Goal: Task Accomplishment & Management: Manage account settings

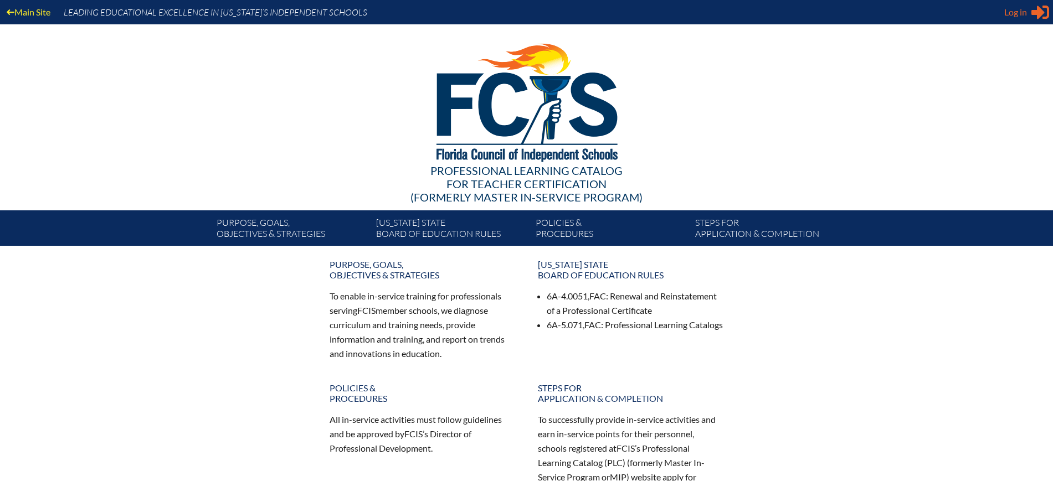
type input "[EMAIL_ADDRESS][DOMAIN_NAME]"
drag, startPoint x: 1013, startPoint y: 14, endPoint x: 1013, endPoint y: 22, distance: 7.2
click at [1013, 14] on span "Log in" at bounding box center [1015, 12] width 23 height 13
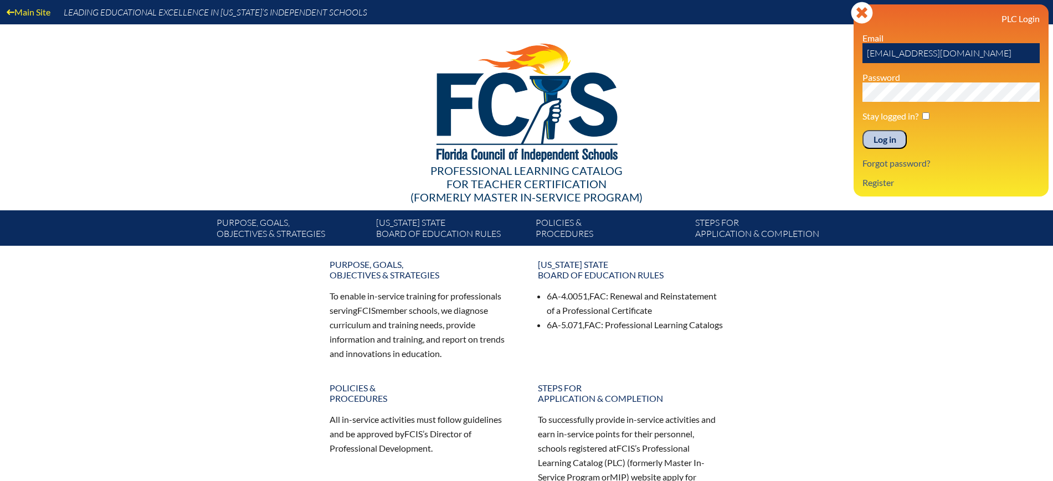
click at [882, 135] on input "Log in" at bounding box center [884, 139] width 44 height 19
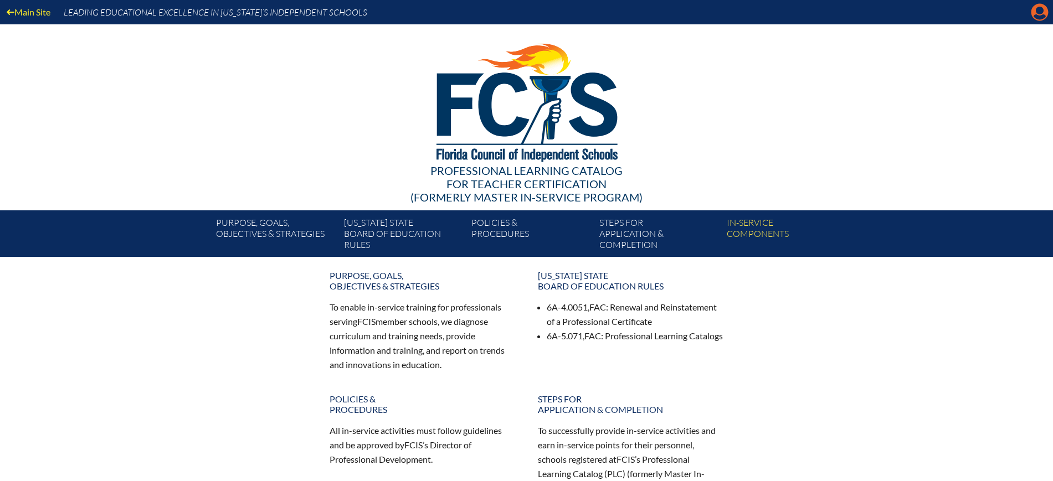
drag, startPoint x: 0, startPoint y: 0, endPoint x: 1037, endPoint y: 17, distance: 1037.4
click at [1037, 17] on icon "Manage Account" at bounding box center [1040, 12] width 18 height 18
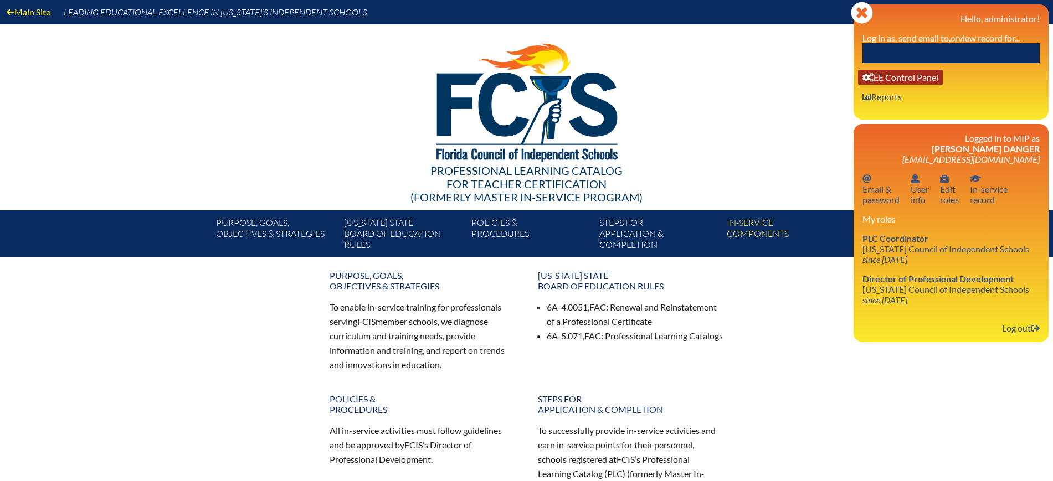
click at [894, 79] on link "User info EE Control Panel" at bounding box center [900, 77] width 85 height 15
click at [1010, 51] on input "text" at bounding box center [950, 53] width 177 height 20
type input "k"
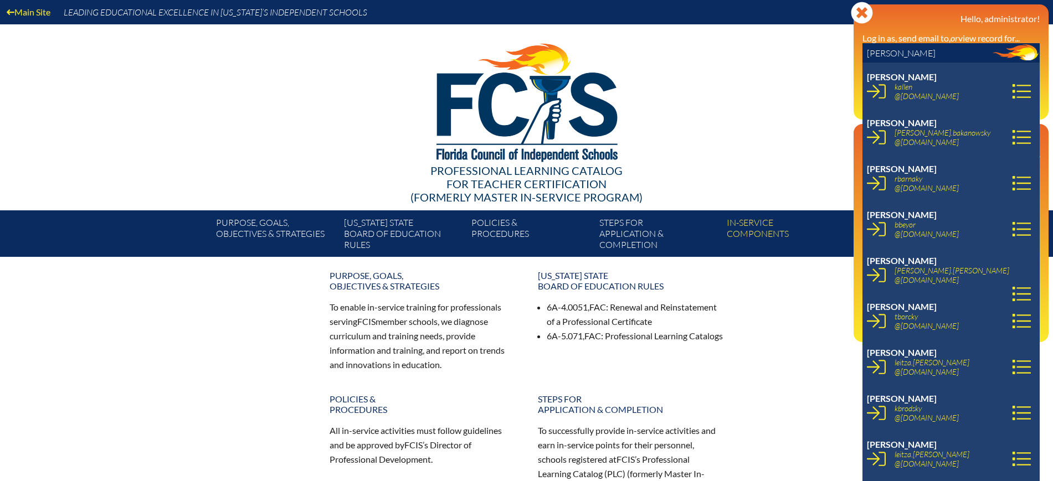
drag, startPoint x: 897, startPoint y: 56, endPoint x: 857, endPoint y: 60, distance: 40.7
click at [857, 60] on div "Close Manage Account Hello, administrator! Log in as, send email to, or view re…" at bounding box center [950, 61] width 195 height 115
drag, startPoint x: 890, startPoint y: 54, endPoint x: 867, endPoint y: 60, distance: 23.7
click at [867, 60] on input "ruiz" at bounding box center [950, 53] width 177 height 20
paste input "Lydia R"
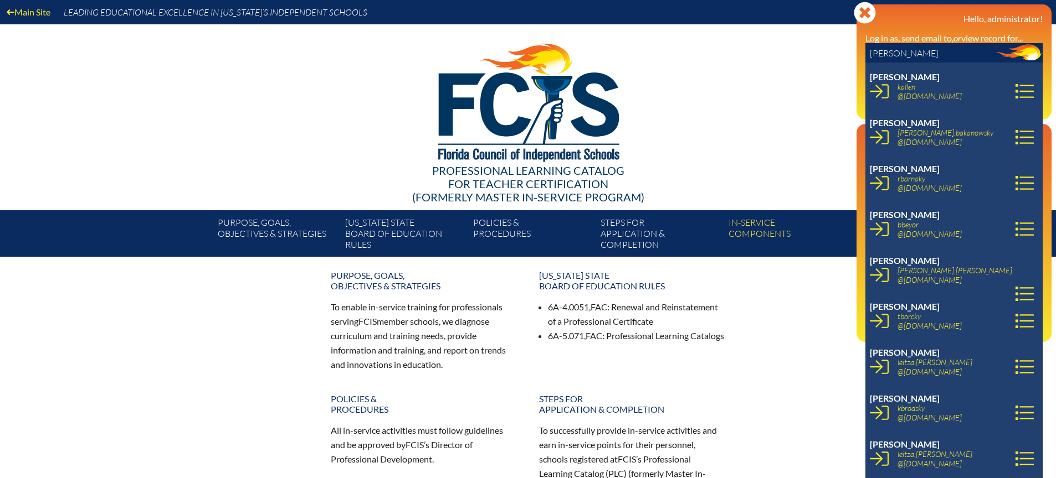
type input "[PERSON_NAME]"
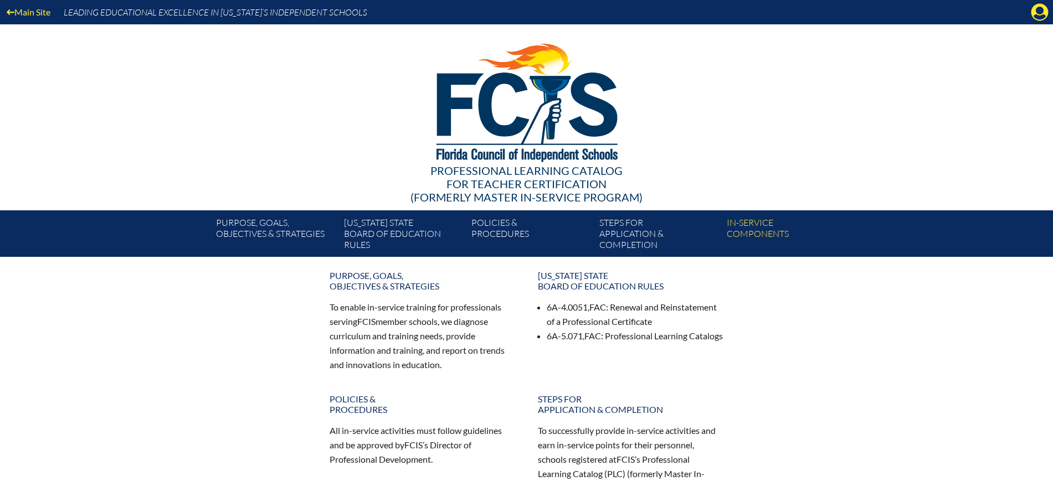
drag, startPoint x: 1037, startPoint y: 12, endPoint x: 1023, endPoint y: 23, distance: 17.0
click at [1037, 12] on icon "Manage Account" at bounding box center [1040, 12] width 18 height 18
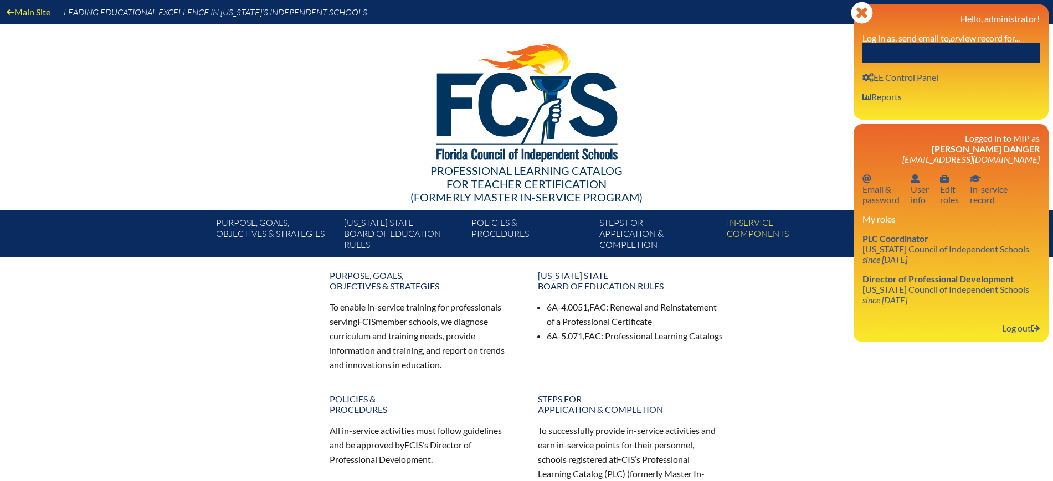
click at [966, 58] on input "text" at bounding box center [950, 53] width 177 height 20
paste input "[PERSON_NAME]"
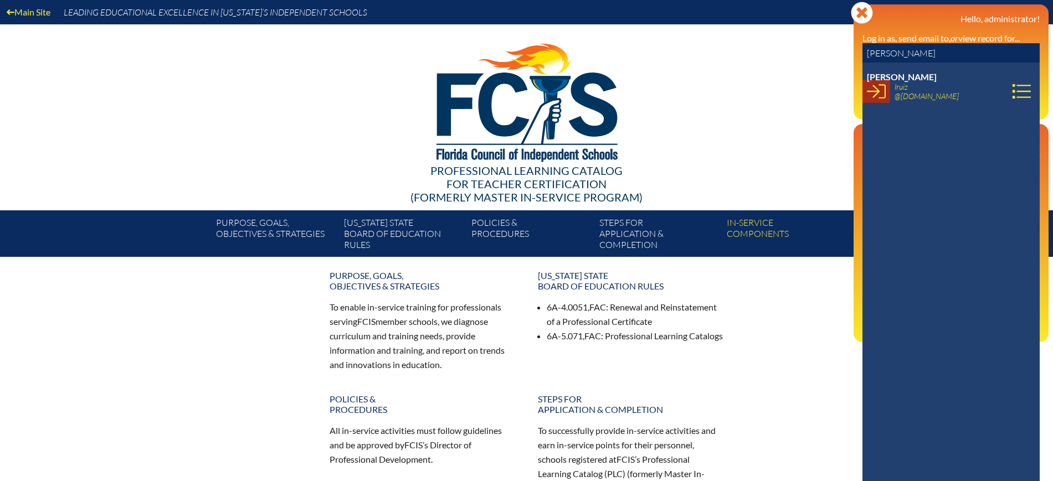
type input "[PERSON_NAME]"
click at [870, 88] on icon at bounding box center [876, 91] width 19 height 19
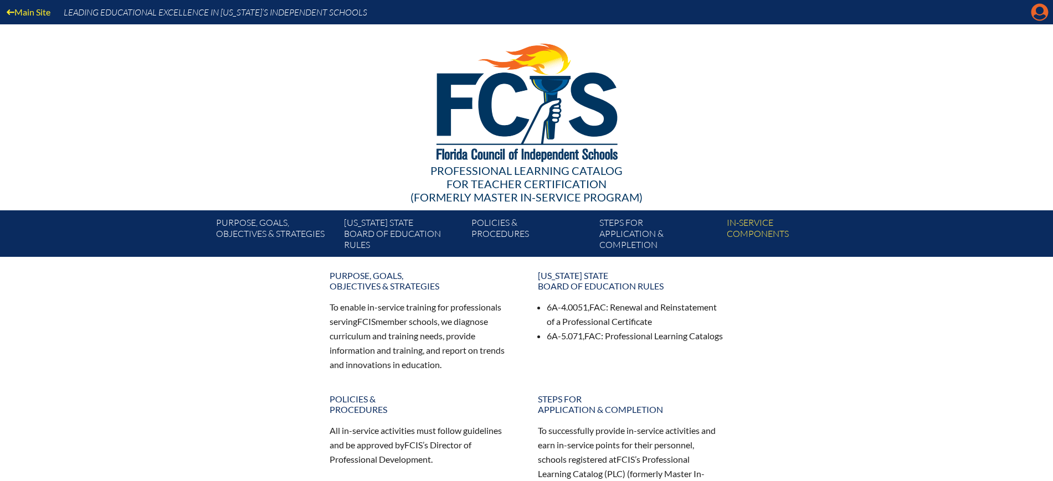
click at [1039, 5] on icon at bounding box center [1039, 12] width 17 height 17
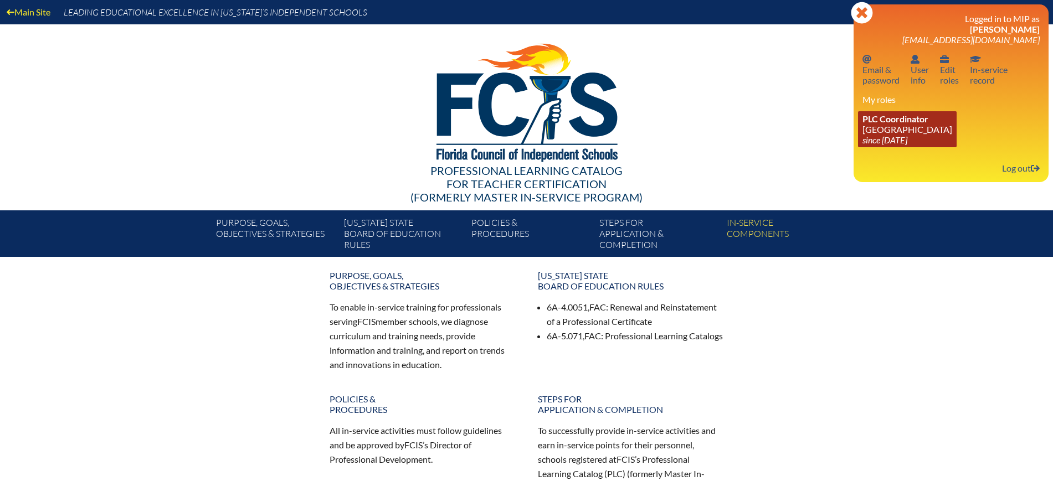
click at [907, 140] on icon "since [DATE]" at bounding box center [884, 140] width 45 height 11
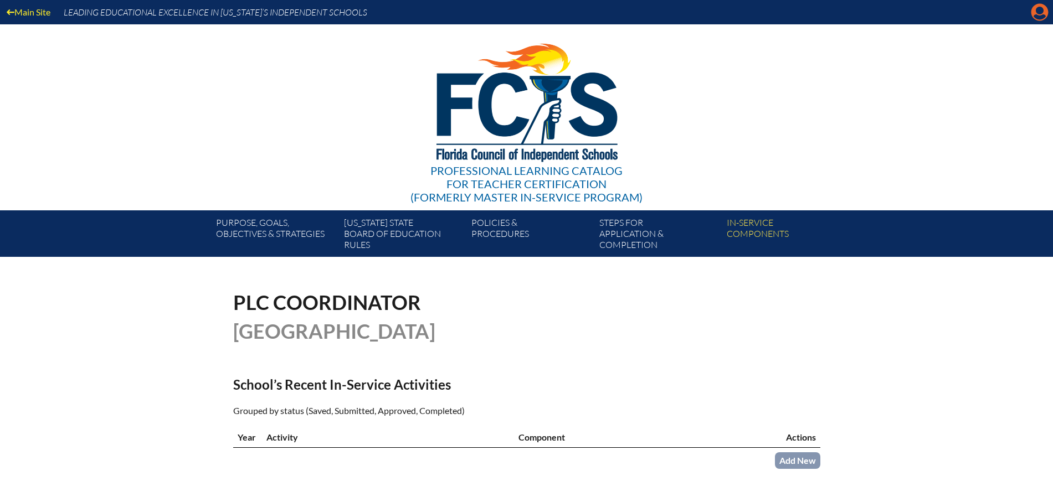
click at [1042, 13] on icon "Manage account" at bounding box center [1040, 12] width 18 height 18
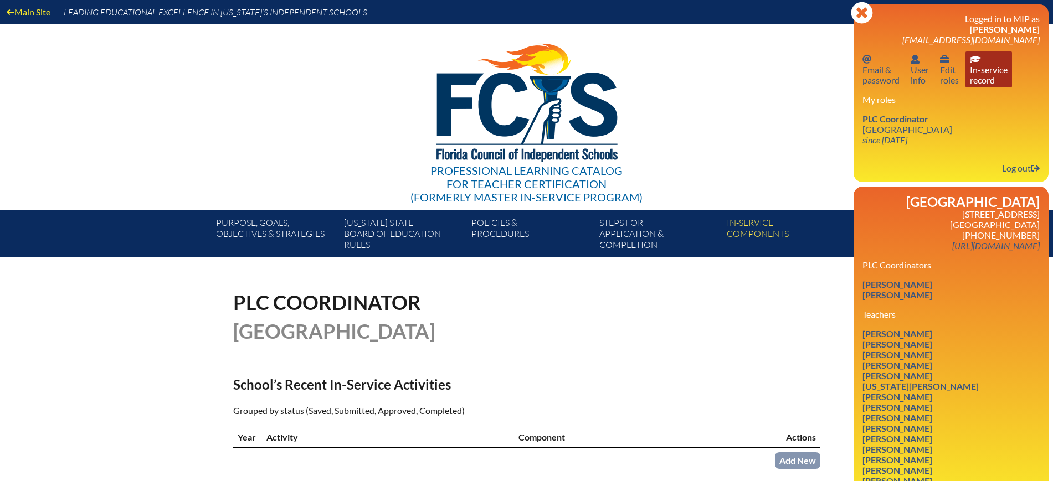
click at [979, 77] on link "In-service record In-service record" at bounding box center [988, 70] width 47 height 36
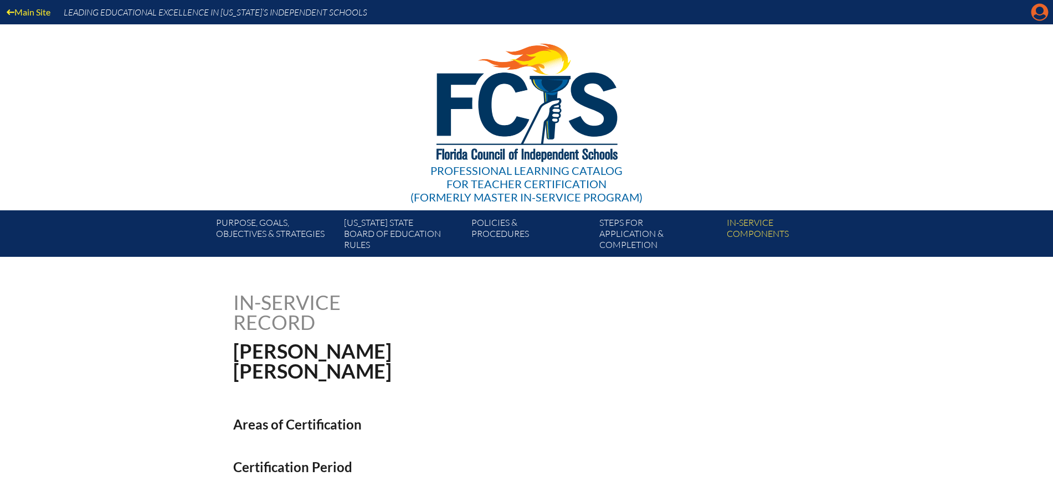
click at [1041, 8] on icon "Manage account" at bounding box center [1040, 12] width 18 height 18
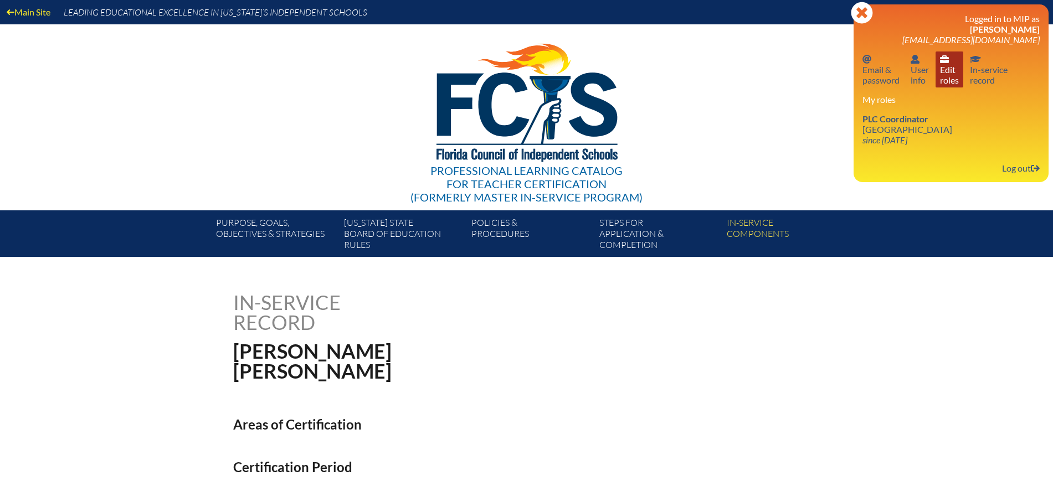
click at [950, 80] on link "User info Edit roles" at bounding box center [949, 70] width 28 height 36
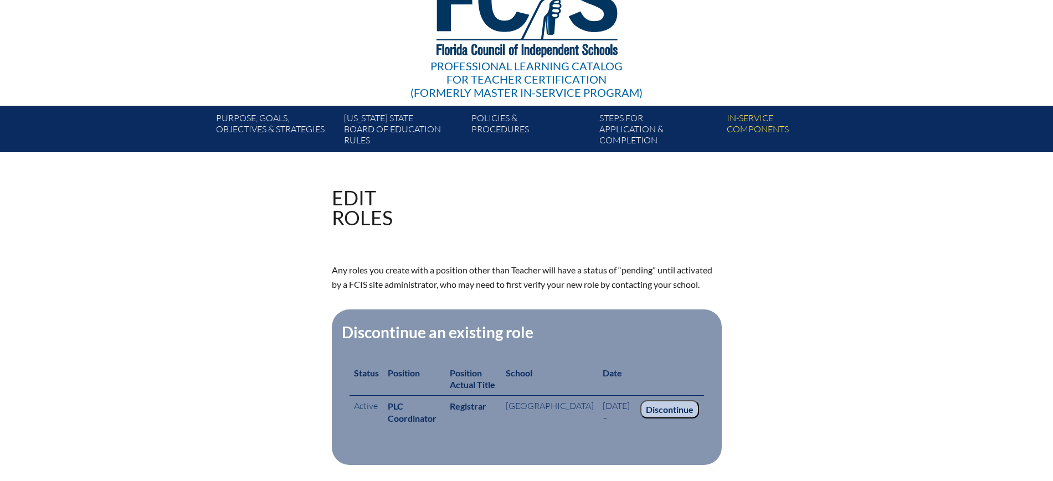
scroll to position [208, 0]
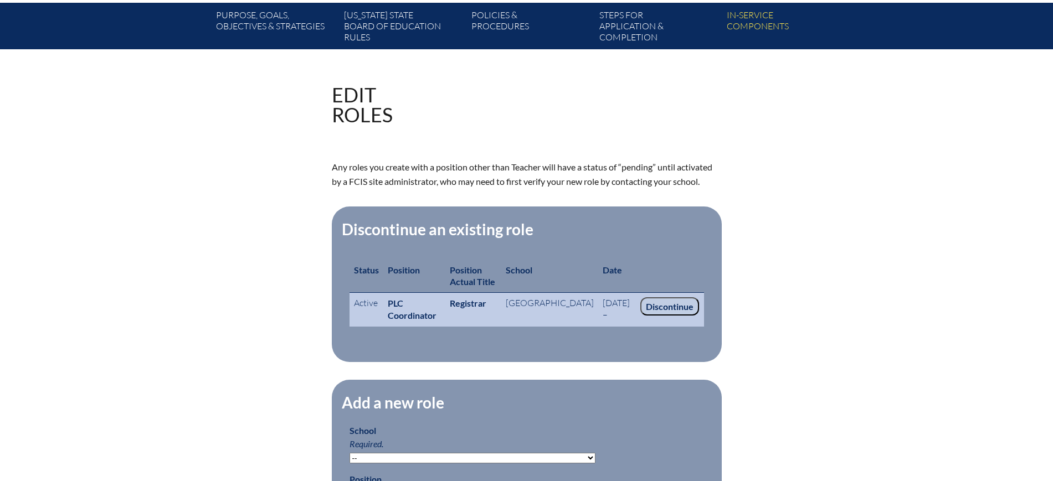
click at [680, 306] on input "Discontinue" at bounding box center [669, 306] width 59 height 19
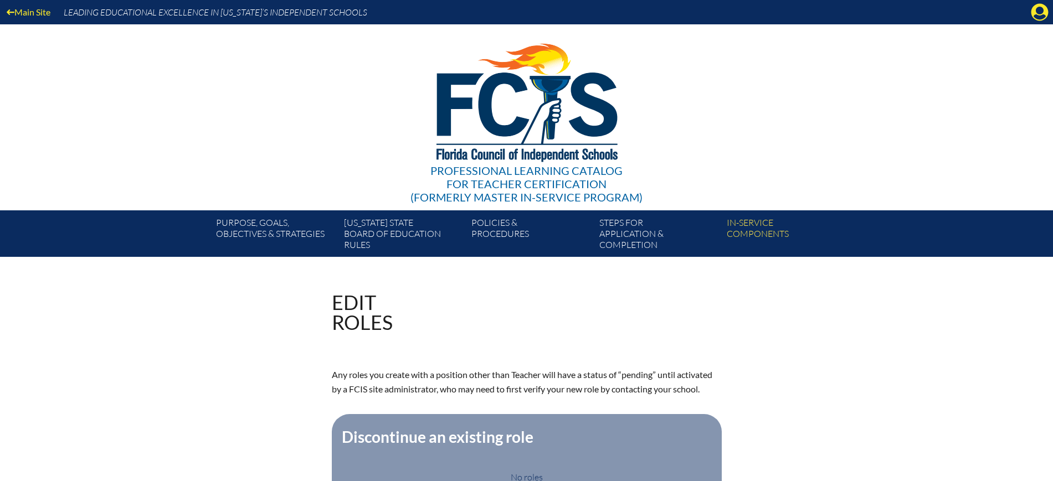
click at [1039, 8] on icon "Manage account" at bounding box center [1040, 12] width 18 height 18
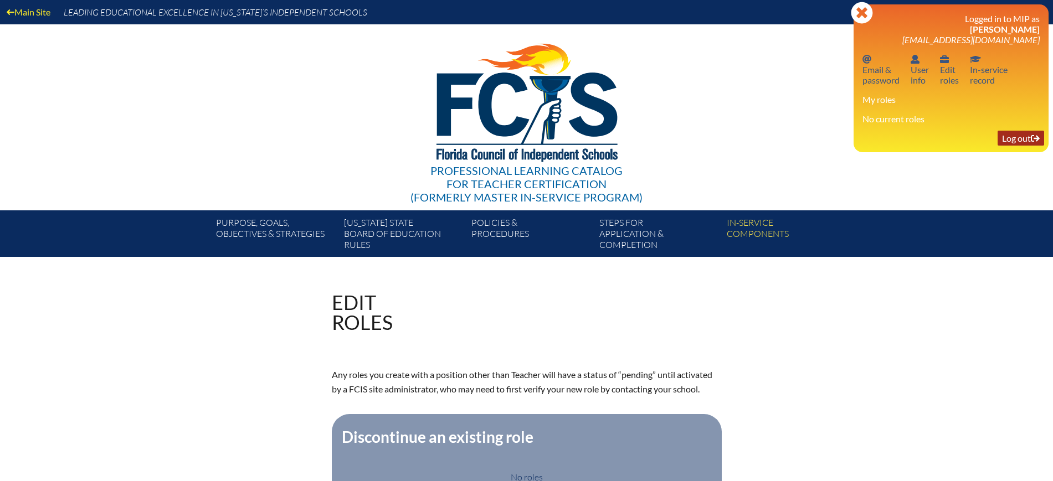
click at [1010, 140] on link "Log out Log out" at bounding box center [1020, 138] width 47 height 15
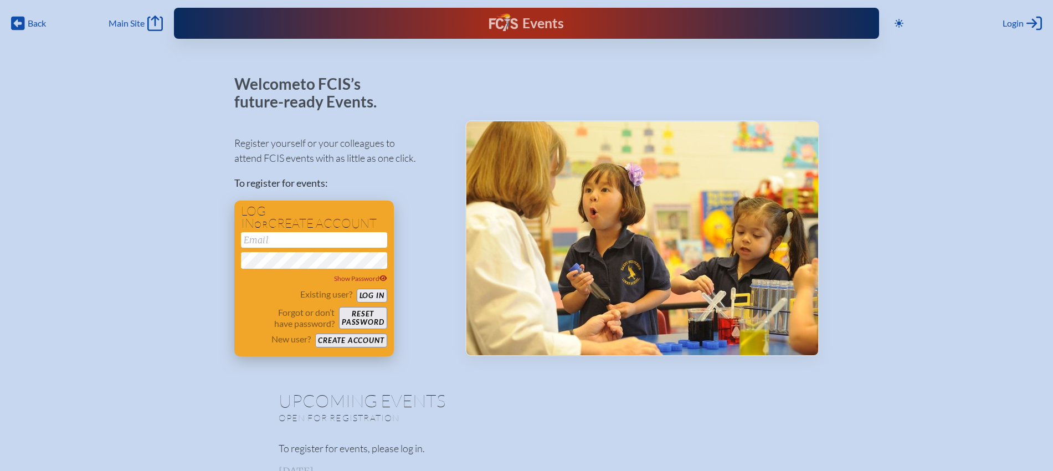
type input "[EMAIL_ADDRESS][DOMAIN_NAME]"
click at [383, 295] on button "Log in" at bounding box center [372, 296] width 30 height 14
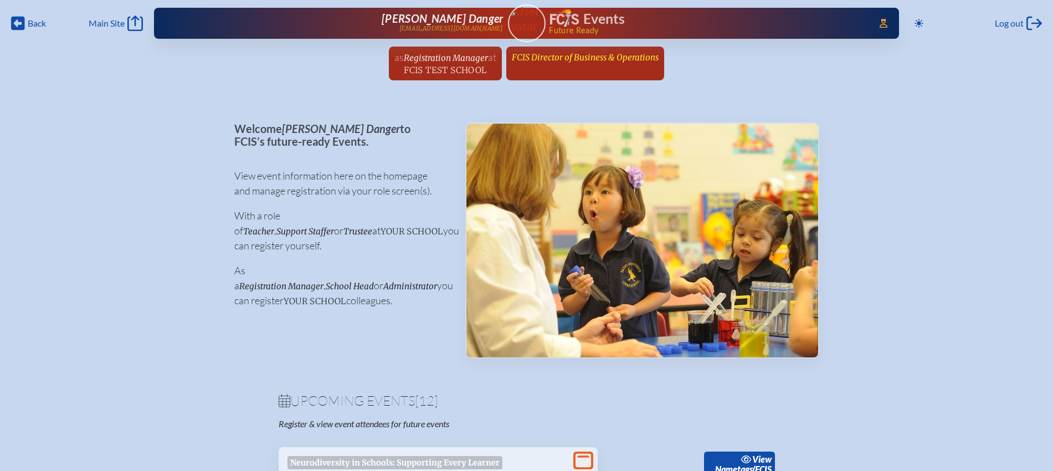
click at [606, 58] on span "FCIS Director of Business & Operations" at bounding box center [585, 57] width 147 height 11
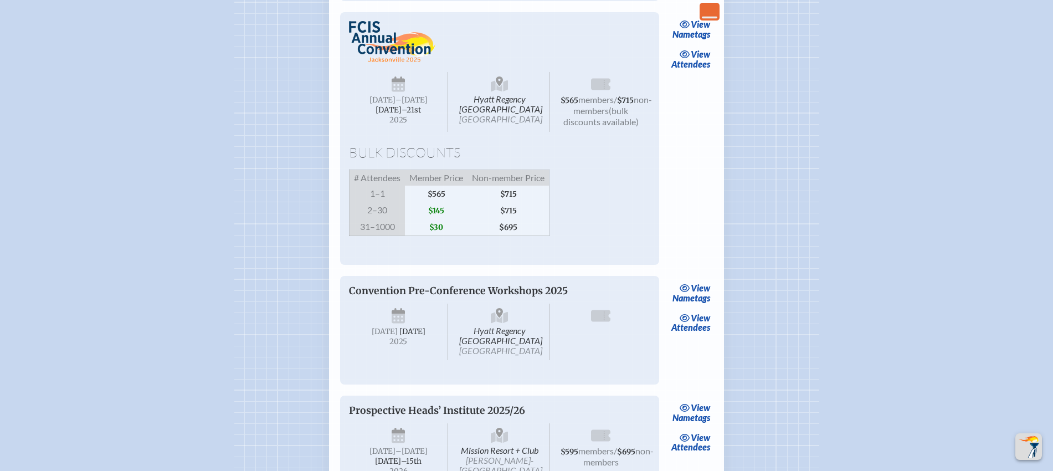
scroll to position [900, 0]
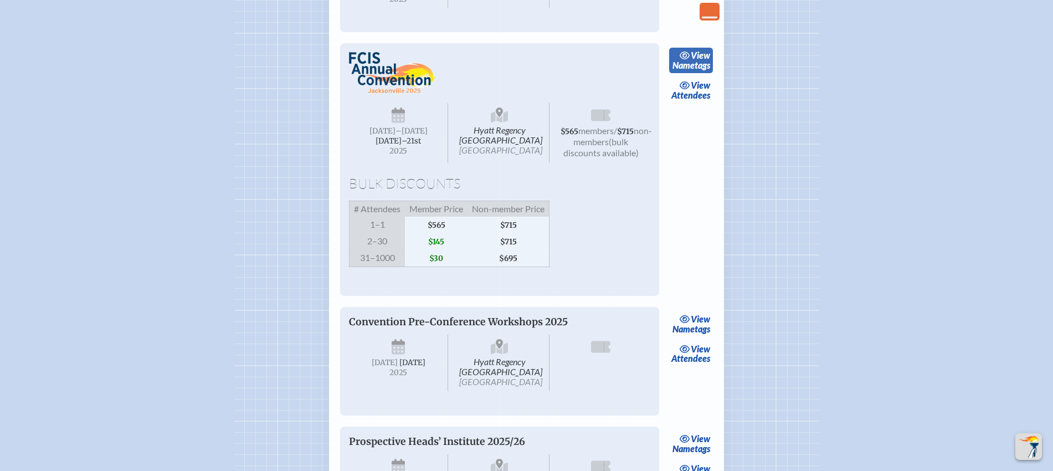
click at [691, 60] on span "view" at bounding box center [700, 55] width 19 height 11
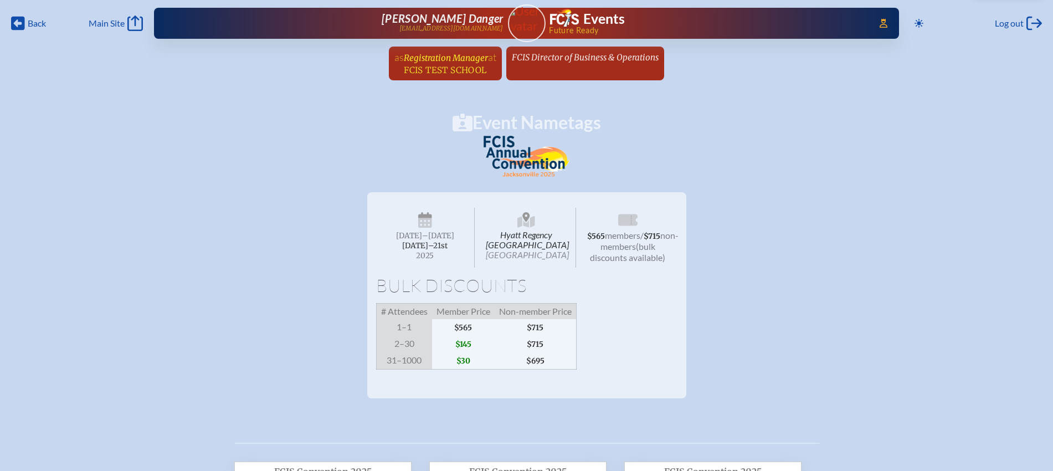
click at [439, 63] on span "at FCIS Test School" at bounding box center [450, 63] width 92 height 24
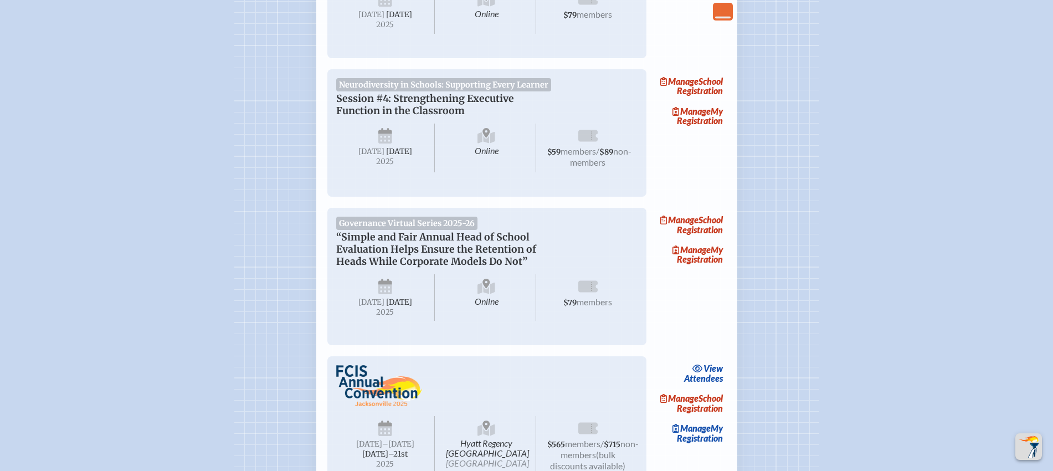
scroll to position [415, 0]
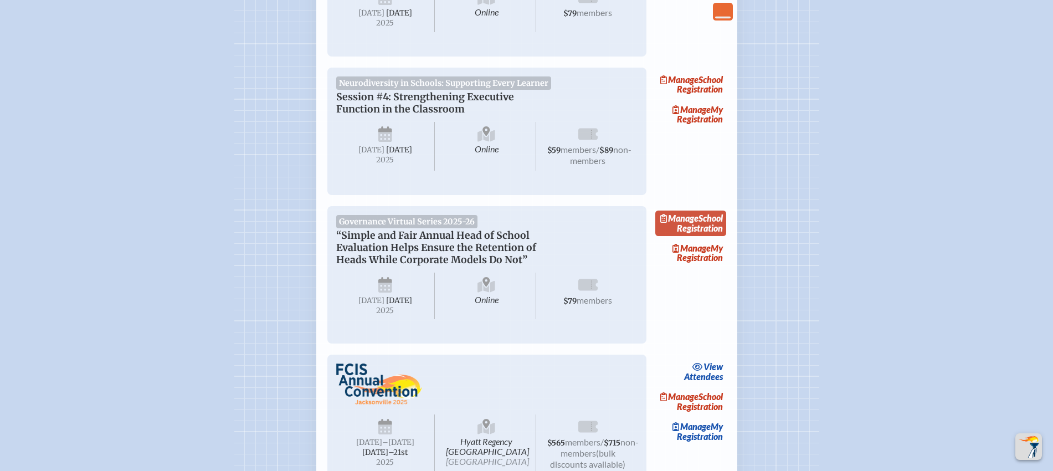
click at [706, 236] on link "Manage School Registration" at bounding box center [690, 222] width 71 height 25
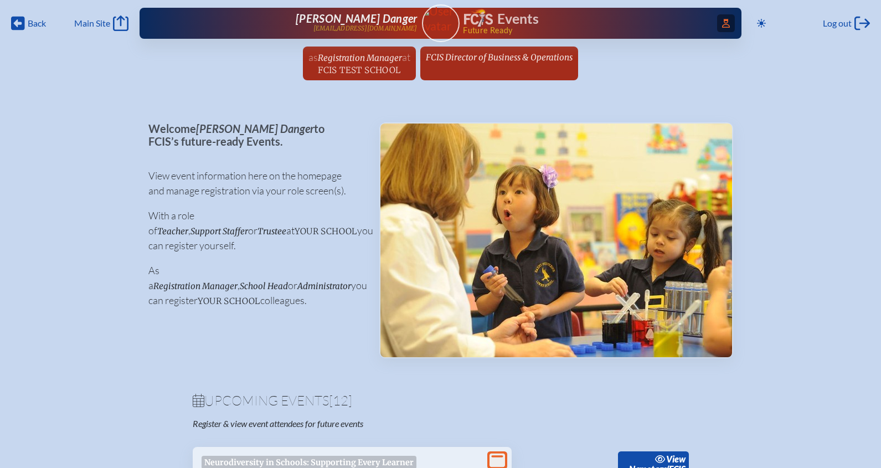
click at [722, 23] on icon at bounding box center [726, 23] width 8 height 9
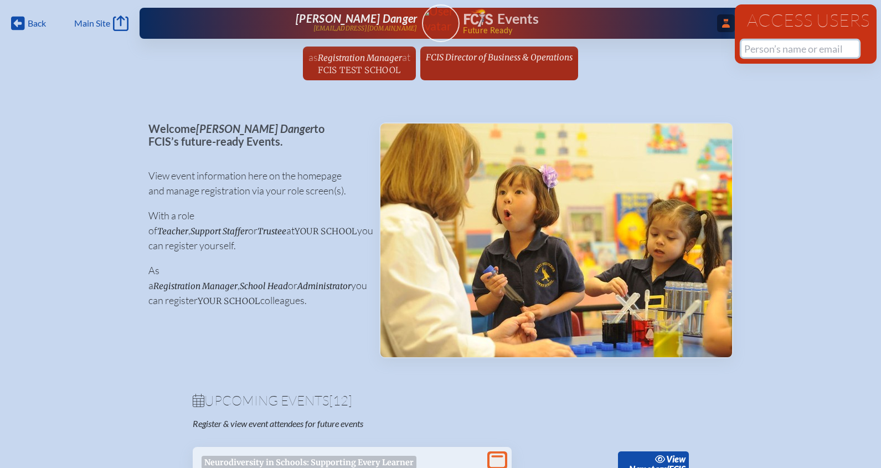
click at [771, 53] on input "text" at bounding box center [800, 48] width 117 height 17
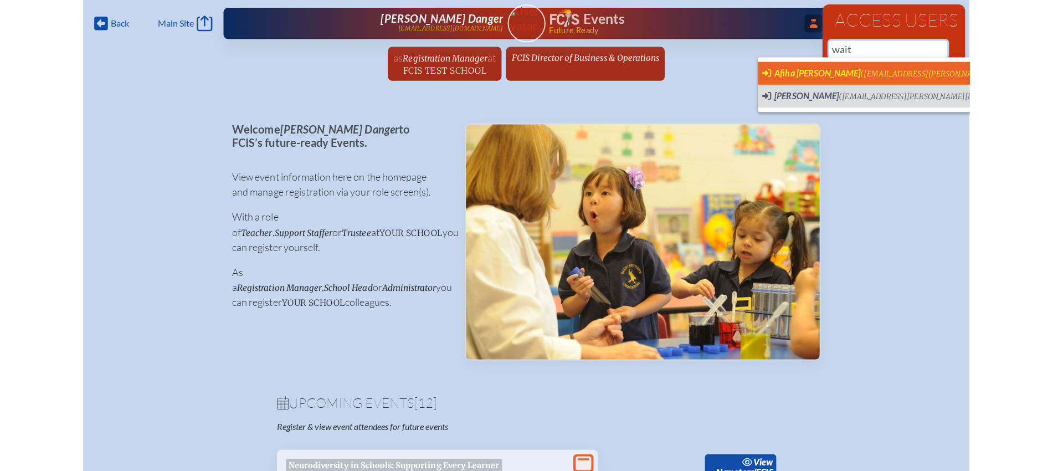
scroll to position [0, 11]
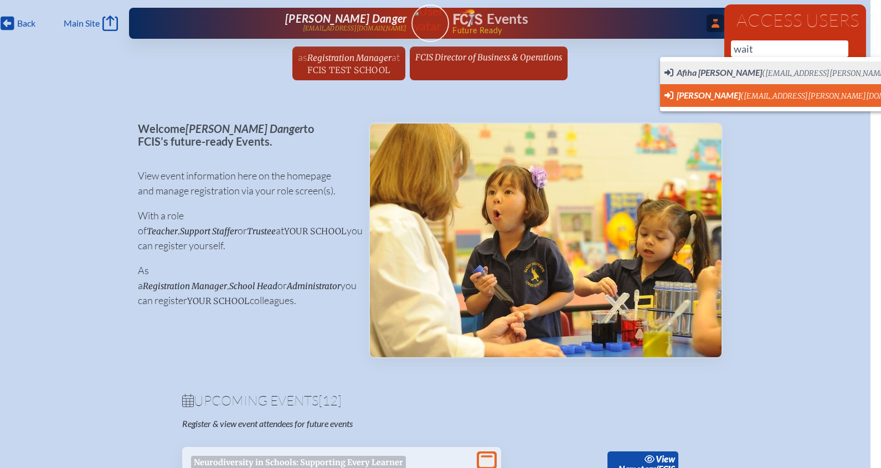
click at [710, 89] on span "Kimberly Wait (waitk@bolles.org) User Profile" at bounding box center [819, 96] width 308 height 14
type input "waitk@bolles.org"
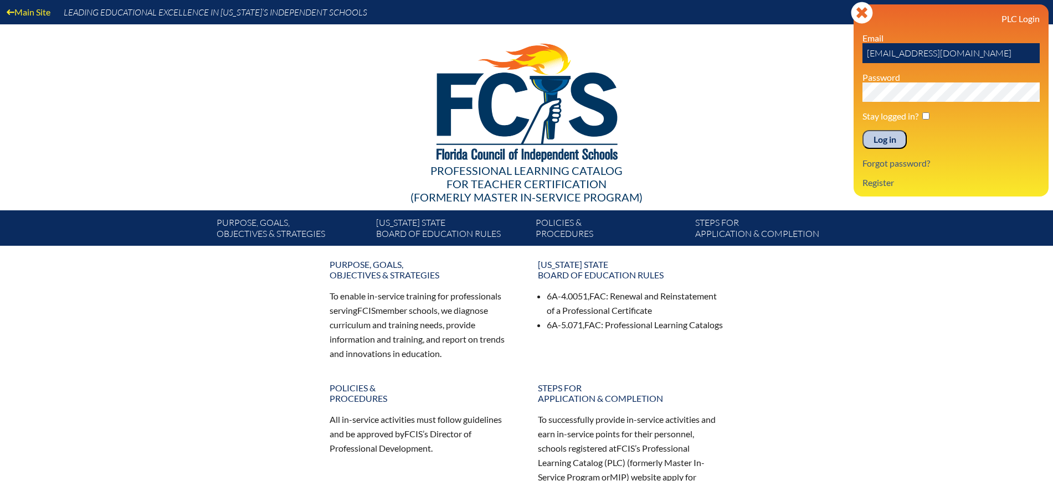
drag, startPoint x: 886, startPoint y: 145, endPoint x: 903, endPoint y: 128, distance: 23.5
click at [889, 145] on input "Log in" at bounding box center [884, 139] width 44 height 19
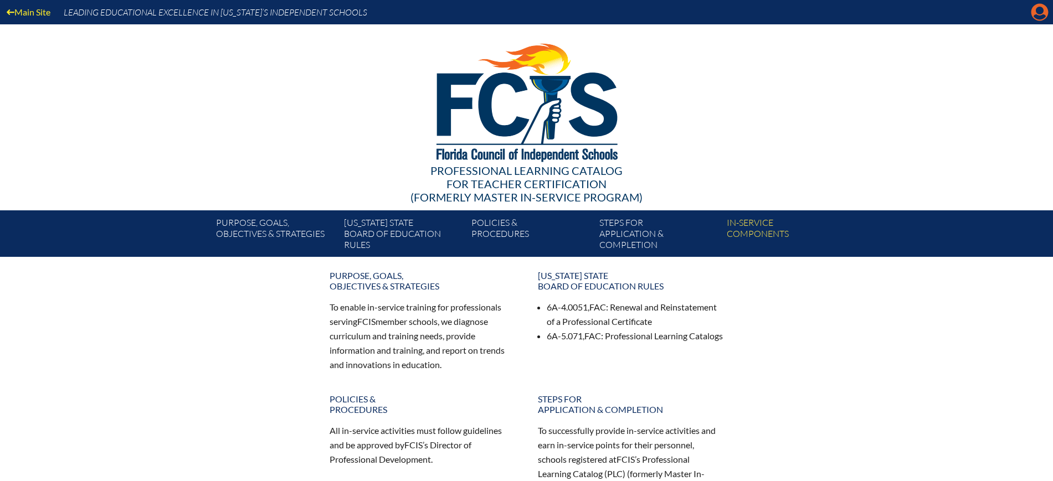
click at [1038, 12] on icon "Manage Account" at bounding box center [1040, 12] width 18 height 18
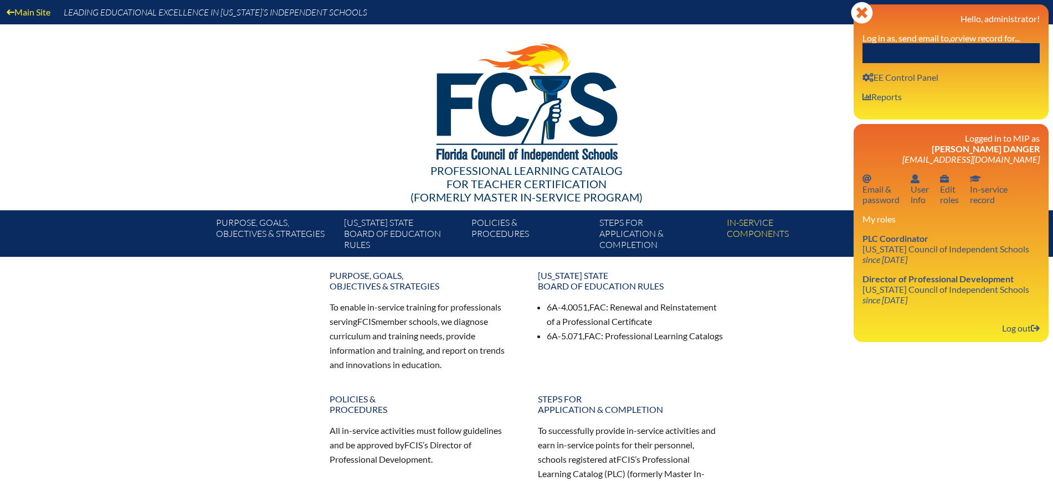
click at [942, 61] on input "text" at bounding box center [950, 53] width 177 height 20
paste input "[PERSON_NAME]"
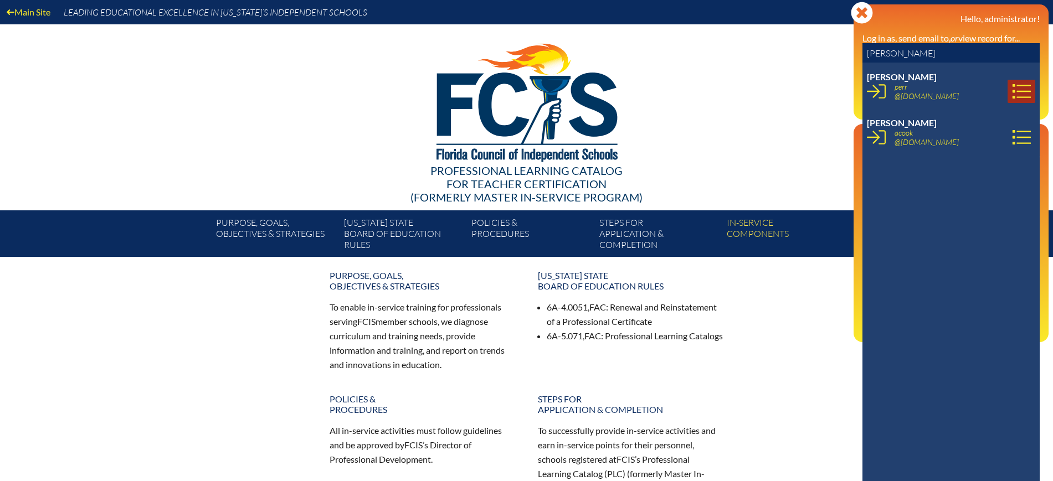
type input "[PERSON_NAME]"
click at [1012, 93] on icon at bounding box center [1021, 91] width 19 height 19
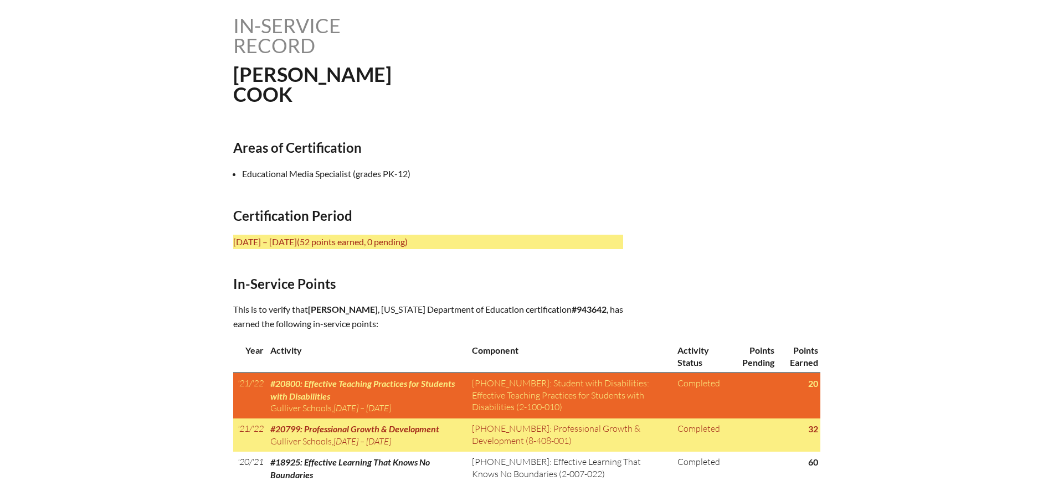
scroll to position [346, 0]
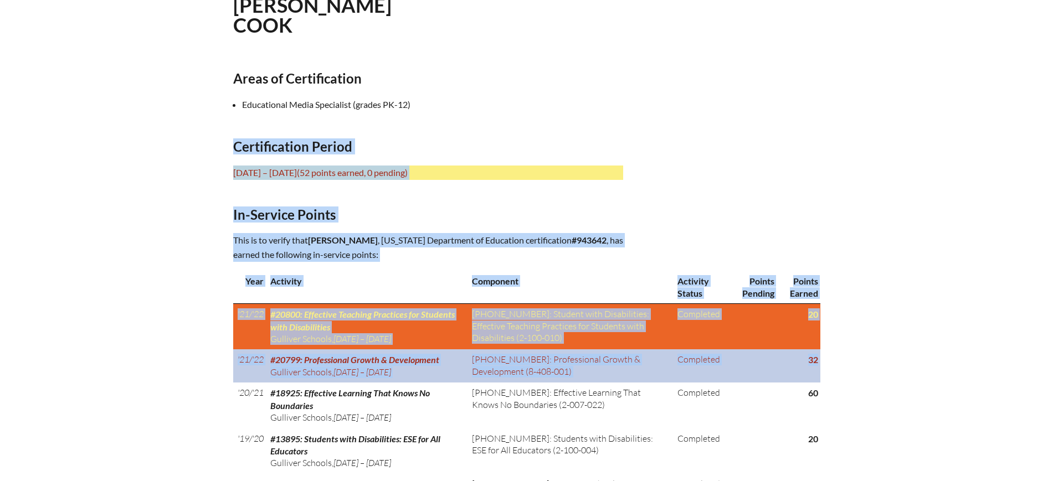
drag, startPoint x: 233, startPoint y: 144, endPoint x: 820, endPoint y: 358, distance: 624.9
click at [820, 358] on div "In-service record Andrea Cook Areas of Certification Educational Media Speciali…" at bounding box center [526, 385] width 587 height 879
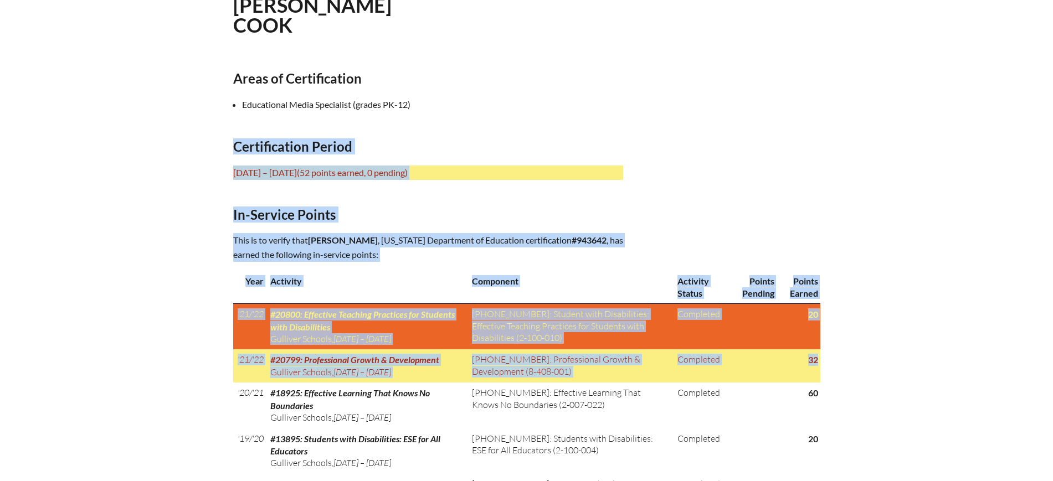
copy div "Certification Period July 1, 2021 – June 30, 2026 (52 points earned, 0 pending)…"
click at [490, 139] on h2 "Certification Period" at bounding box center [428, 146] width 390 height 16
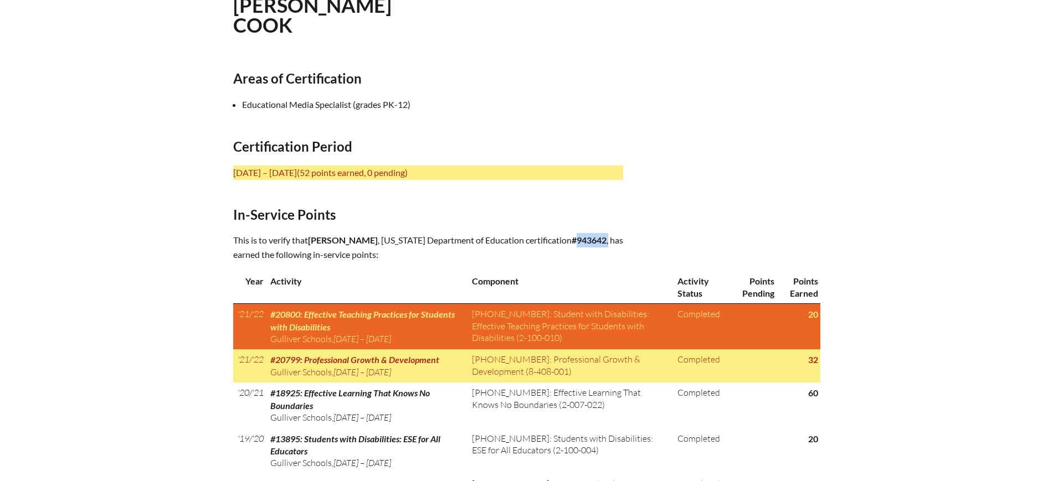
drag, startPoint x: 595, startPoint y: 238, endPoint x: 559, endPoint y: 244, distance: 35.9
click at [559, 244] on p "This is to verify that Andrea Cook , Florida Department of Education certificat…" at bounding box center [428, 247] width 390 height 29
copy p "943642 ,"
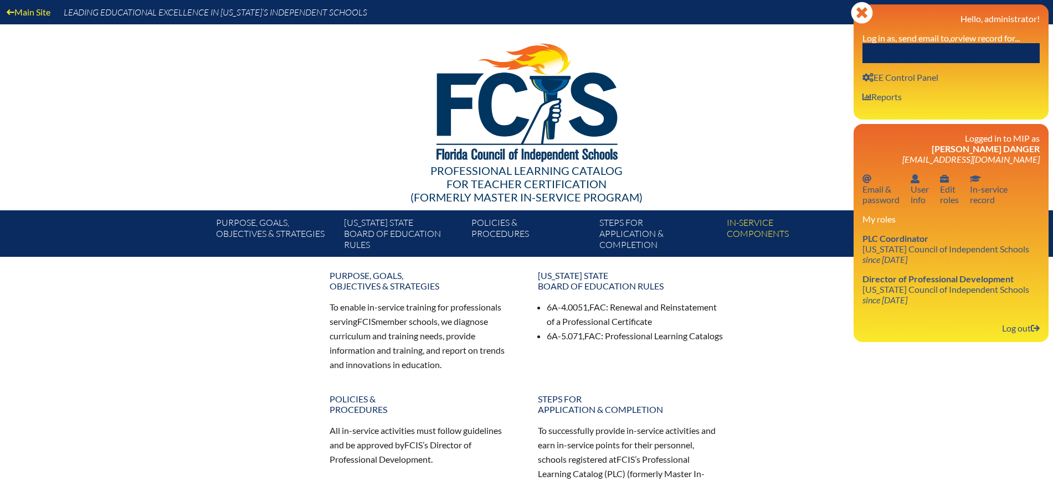
click at [1022, 49] on input "text" at bounding box center [950, 53] width 177 height 20
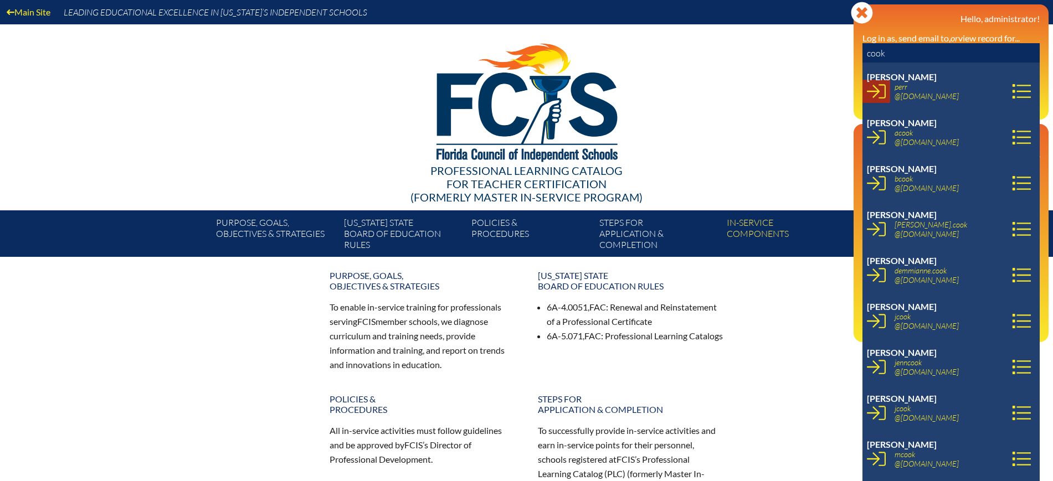
type input "cook"
click at [877, 95] on icon at bounding box center [876, 91] width 19 height 19
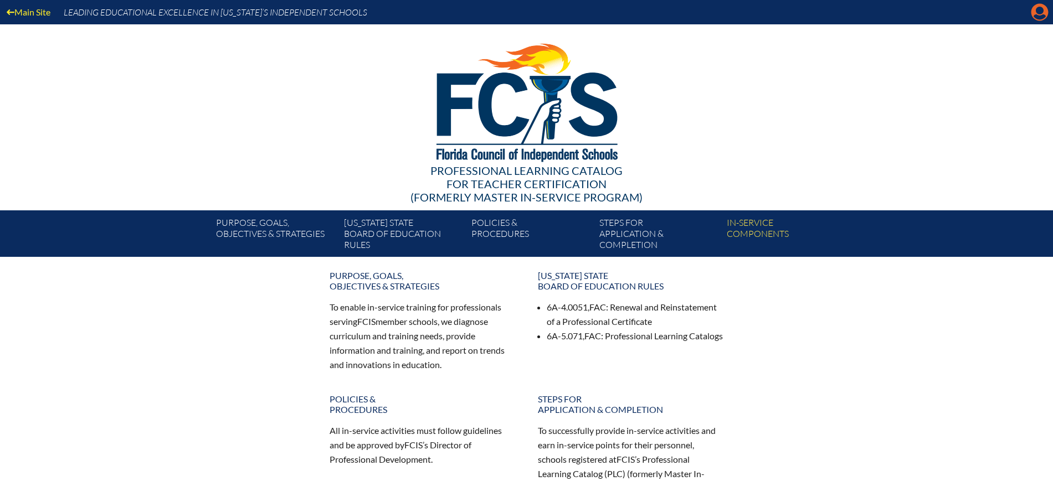
click at [1039, 9] on icon "Manage account" at bounding box center [1040, 12] width 18 height 18
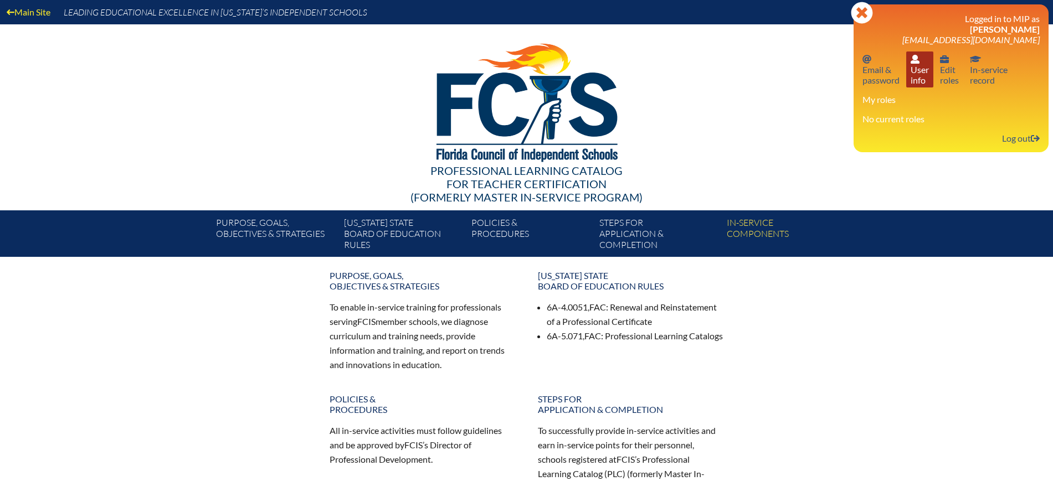
click at [917, 70] on link "User info User info" at bounding box center [919, 70] width 27 height 36
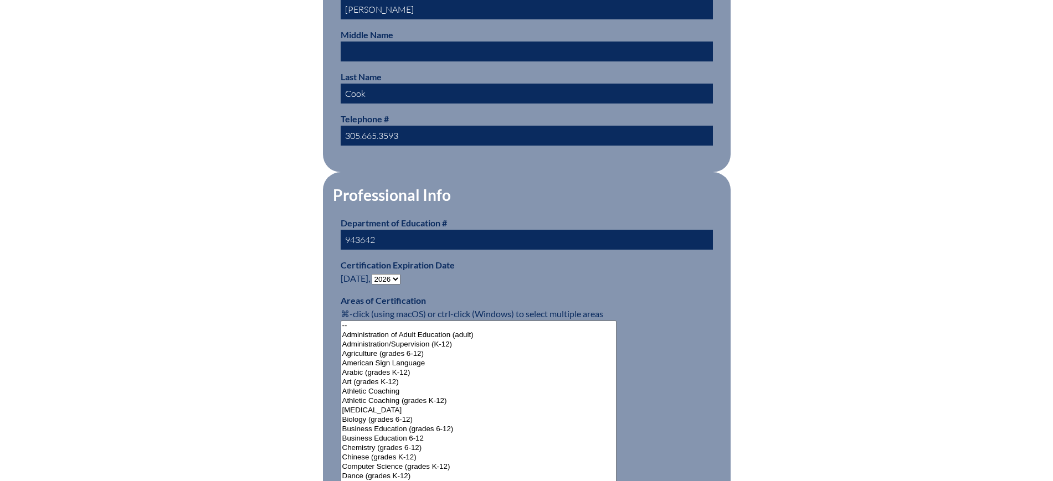
scroll to position [554, 0]
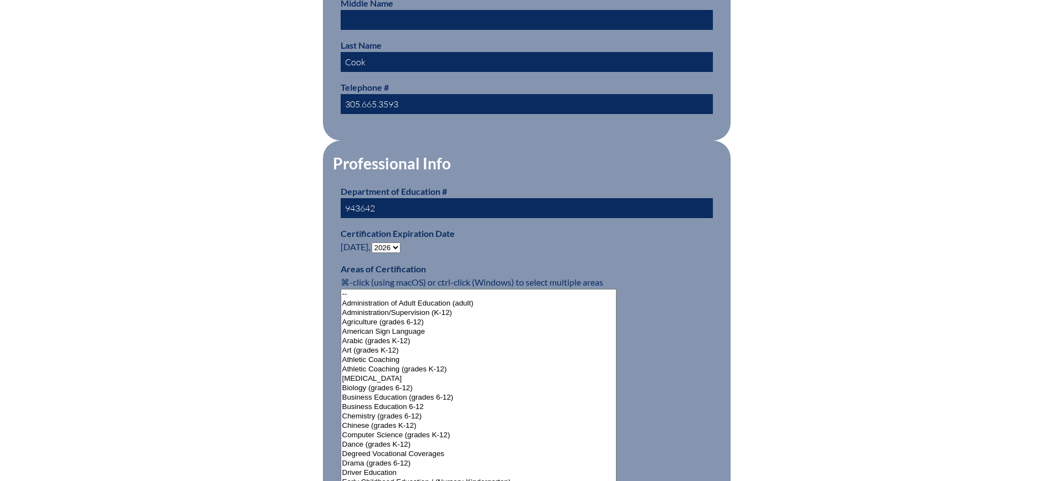
drag, startPoint x: 389, startPoint y: 244, endPoint x: 388, endPoint y: 250, distance: 6.1
click at [389, 244] on select "- 2031 2030 2029 2028 2027 2026 2025 2024 2023 2022 2021 2020 2019 2018 2017 20…" at bounding box center [386, 248] width 29 height 11
select select "2025"
click at [374, 243] on select "- 2031 2030 2029 2028 2027 2026 2025 2024 2023 2022 2021 2020 2019 2018 2017 20…" at bounding box center [386, 248] width 29 height 11
drag, startPoint x: 218, startPoint y: 188, endPoint x: 216, endPoint y: 194, distance: 6.5
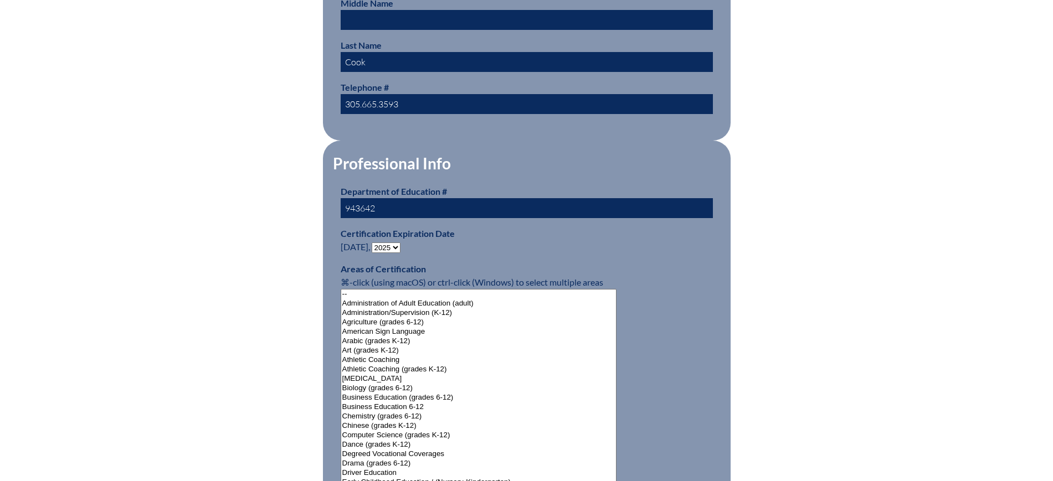
click at [218, 189] on div "User Info Please enter your name as it appears on your Department of Education …" at bounding box center [526, 476] width 622 height 1475
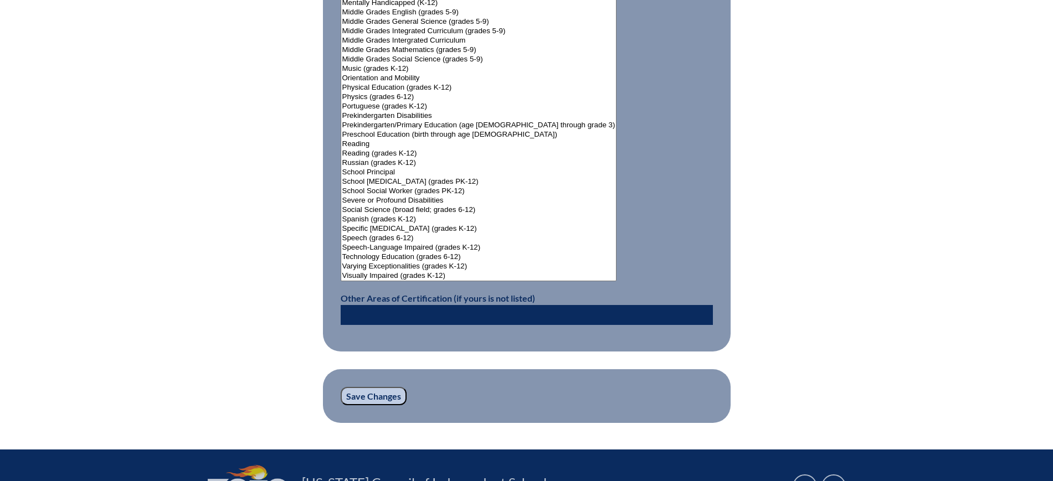
scroll to position [1468, 0]
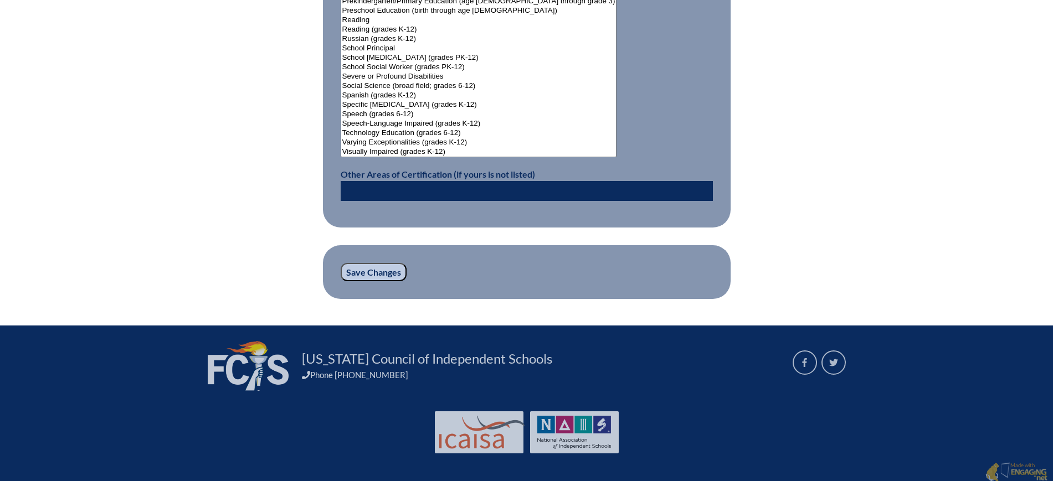
click at [368, 263] on input "Save Changes" at bounding box center [374, 272] width 66 height 19
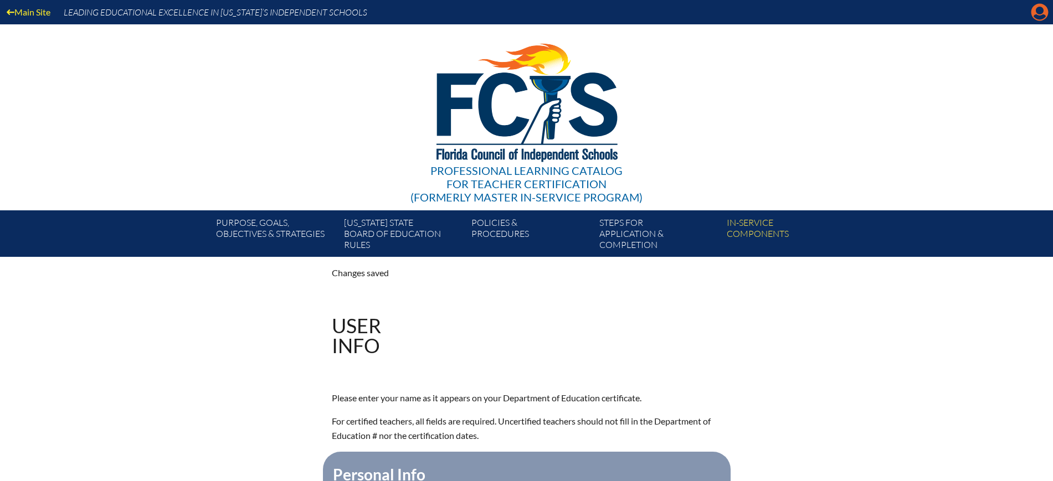
click at [1044, 15] on icon "Manage account" at bounding box center [1040, 12] width 18 height 18
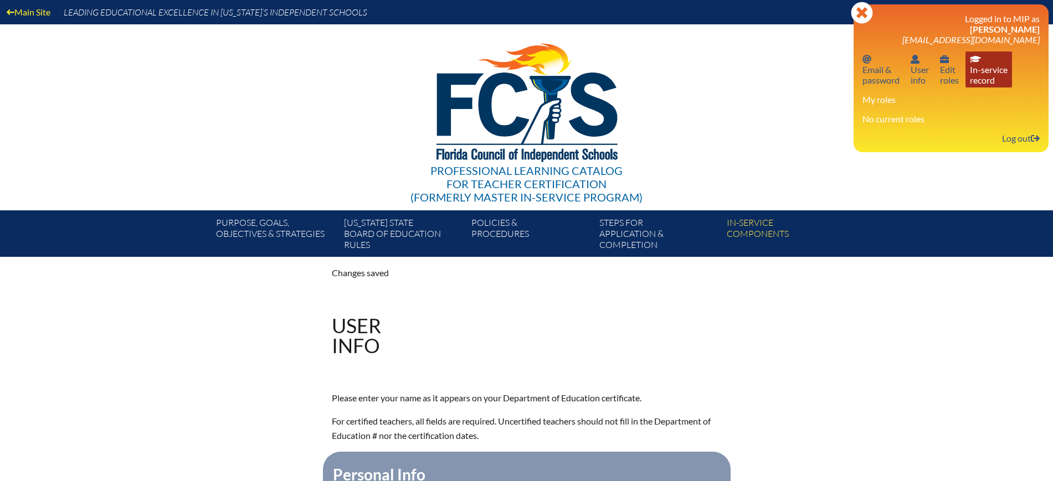
click at [980, 75] on link "In-service record In-service record" at bounding box center [988, 70] width 47 height 36
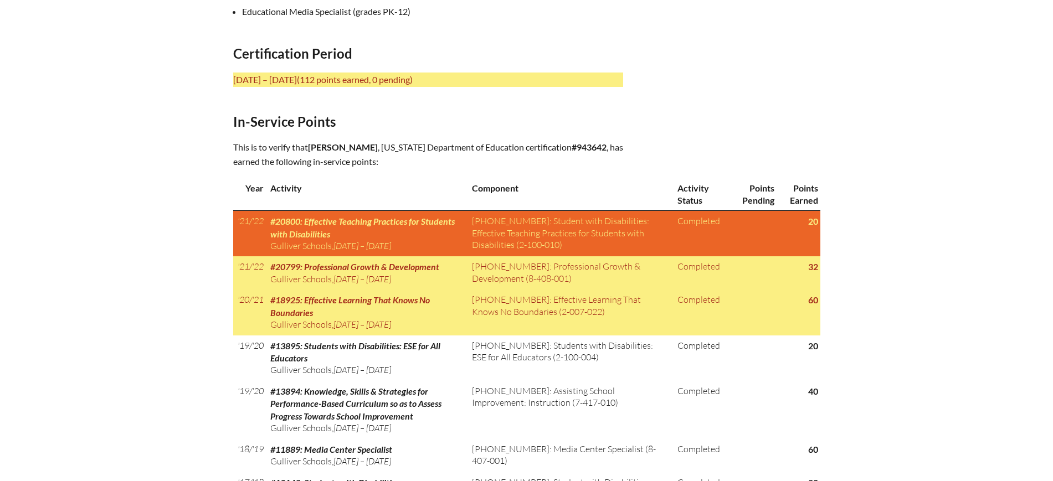
scroll to position [415, 0]
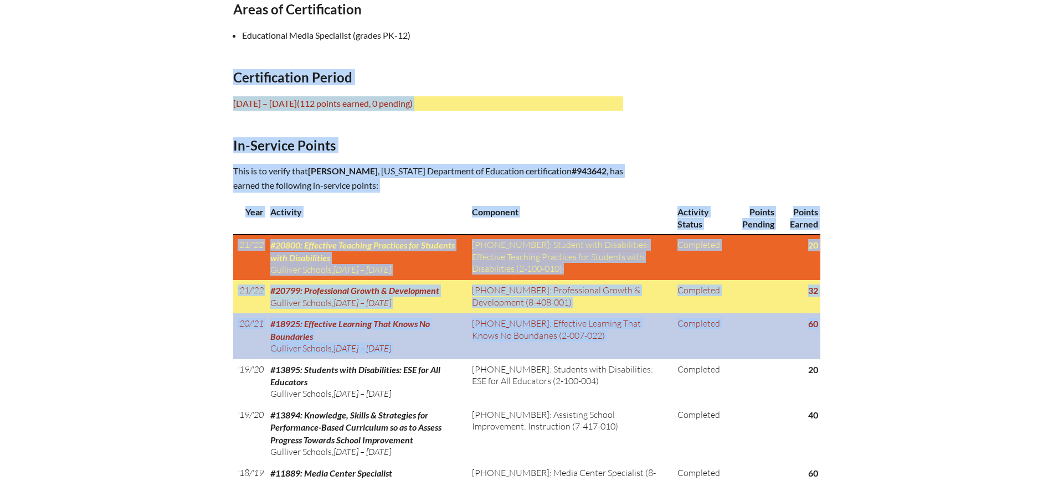
drag, startPoint x: 233, startPoint y: 72, endPoint x: 817, endPoint y: 319, distance: 634.3
click at [817, 319] on div "In-service record Andrea Cook Areas of Certification Educational Media Speciali…" at bounding box center [526, 316] width 587 height 879
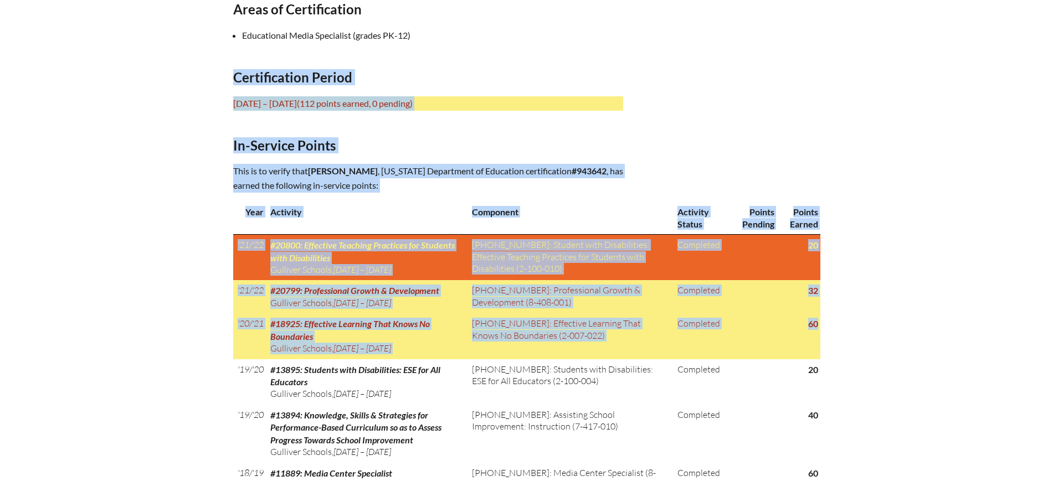
copy div "Certification Period July 1, 2020 – June 30, 2025 (112 points earned, 0 pending…"
click at [748, 108] on div "In-service record Andrea Cook Areas of Certification Educational Media Speciali…" at bounding box center [526, 316] width 587 height 879
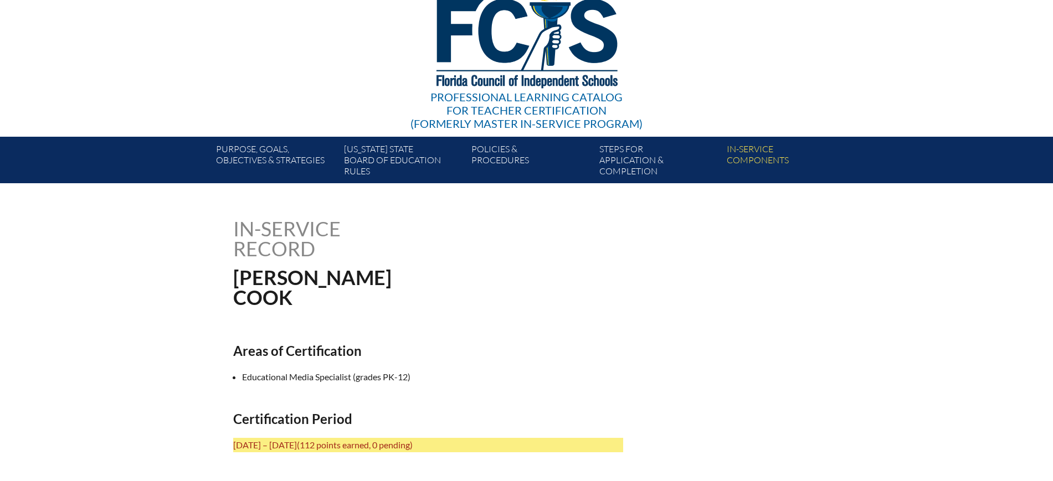
scroll to position [0, 0]
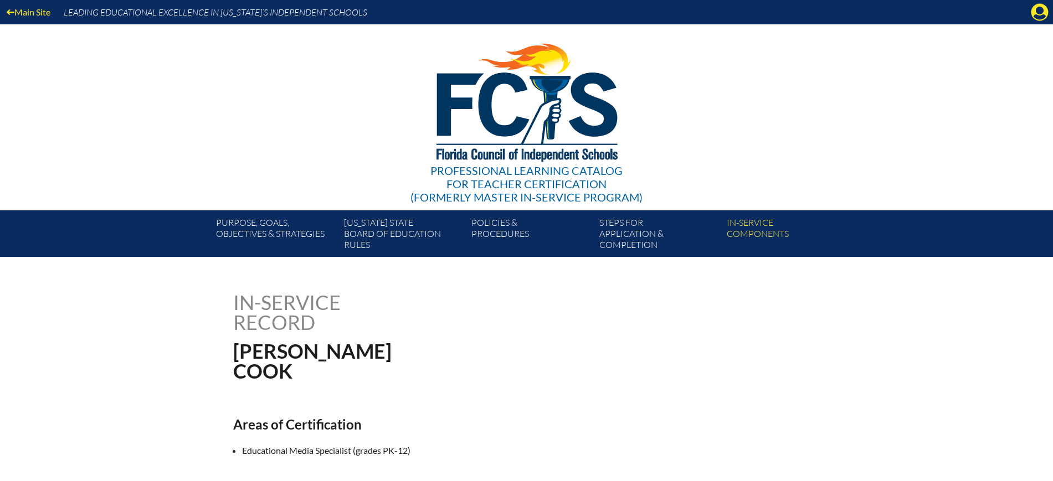
click at [1049, 9] on div "Main Site Leading Educational Excellence in Florida’s Independent Schools" at bounding box center [526, 12] width 1053 height 24
click at [1037, 13] on icon at bounding box center [1039, 12] width 17 height 17
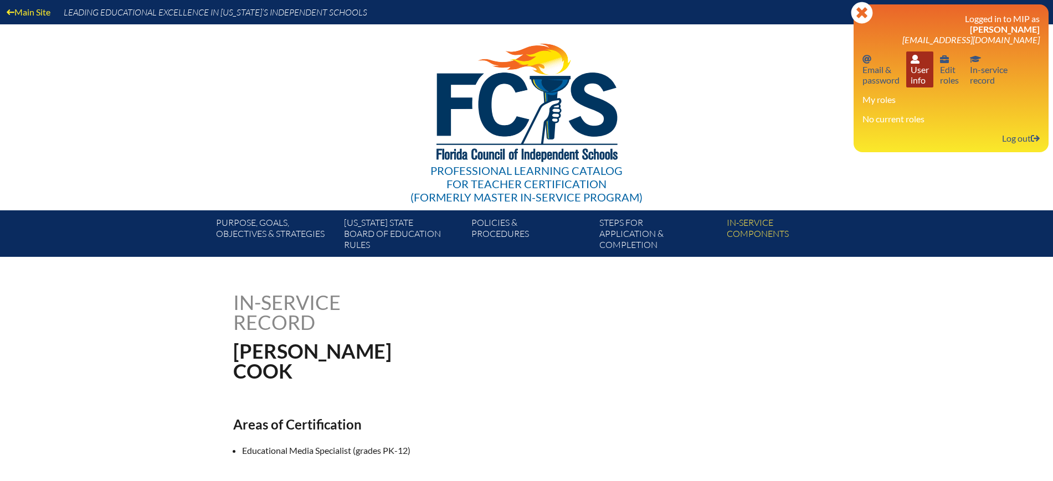
click at [923, 75] on link "User info User info" at bounding box center [919, 70] width 27 height 36
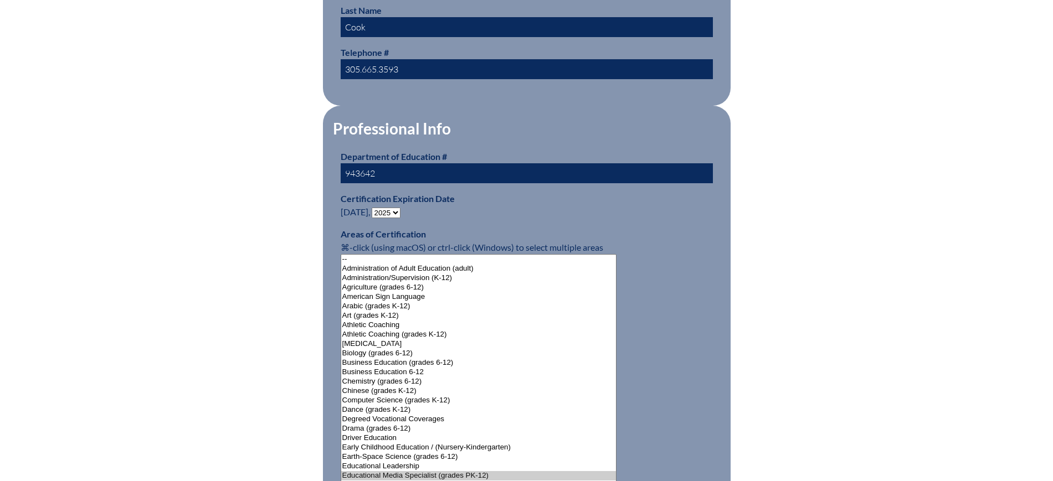
scroll to position [623, 0]
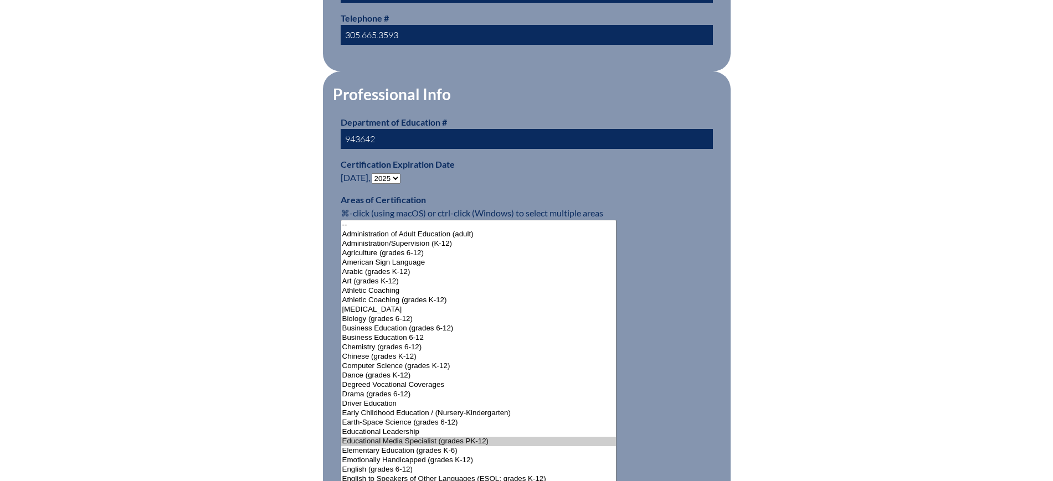
click at [397, 173] on select "- 2031 2030 2029 2028 2027 2026 2025 2024 2023 2022 2021 2020 2019 2018 2017 20…" at bounding box center [386, 178] width 29 height 11
select select "2026"
click at [374, 173] on select "- 2031 2030 2029 2028 2027 2026 2025 2024 2023 2022 2021 2020 2019 2018 2017 20…" at bounding box center [386, 178] width 29 height 11
click at [237, 288] on div "User Info Please enter your name as it appears on your Department of Education …" at bounding box center [526, 406] width 622 height 1475
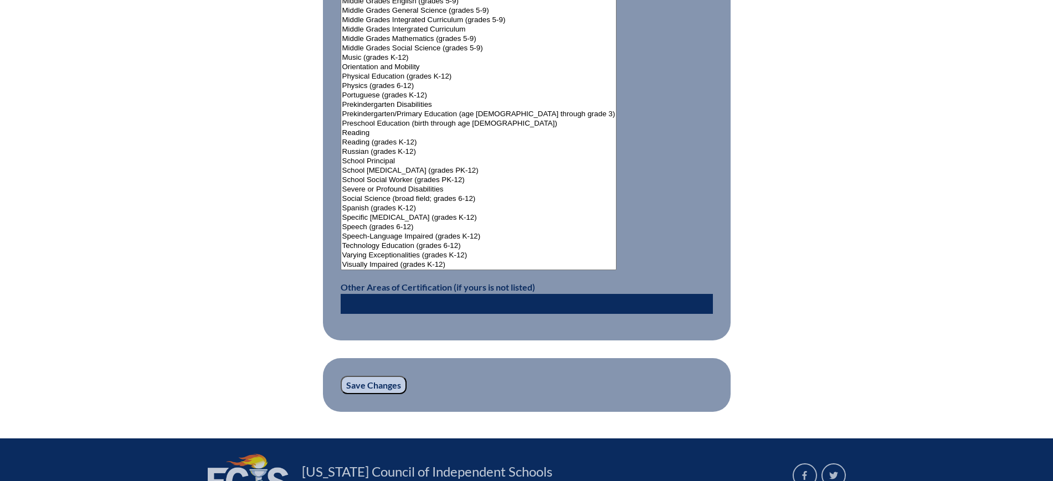
scroll to position [1468, 0]
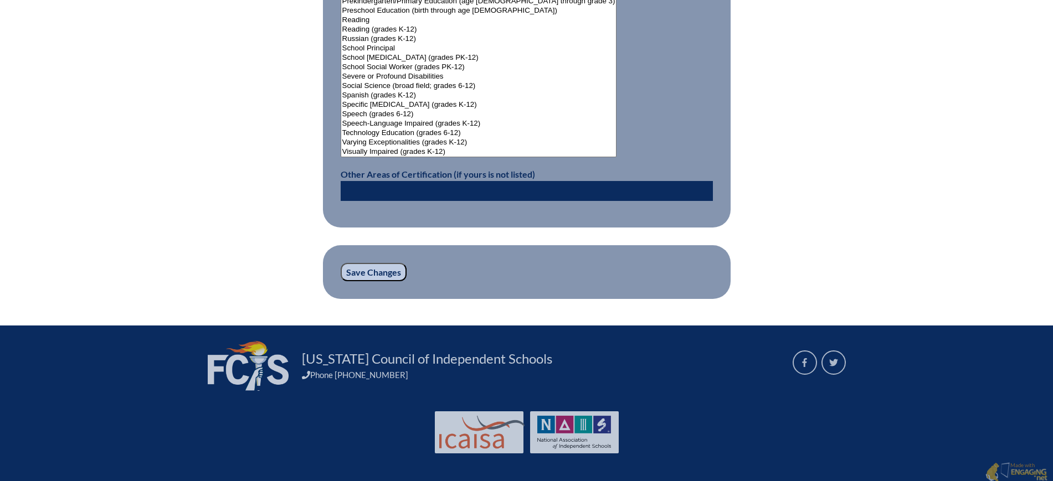
click at [365, 266] on input "Save Changes" at bounding box center [374, 272] width 66 height 19
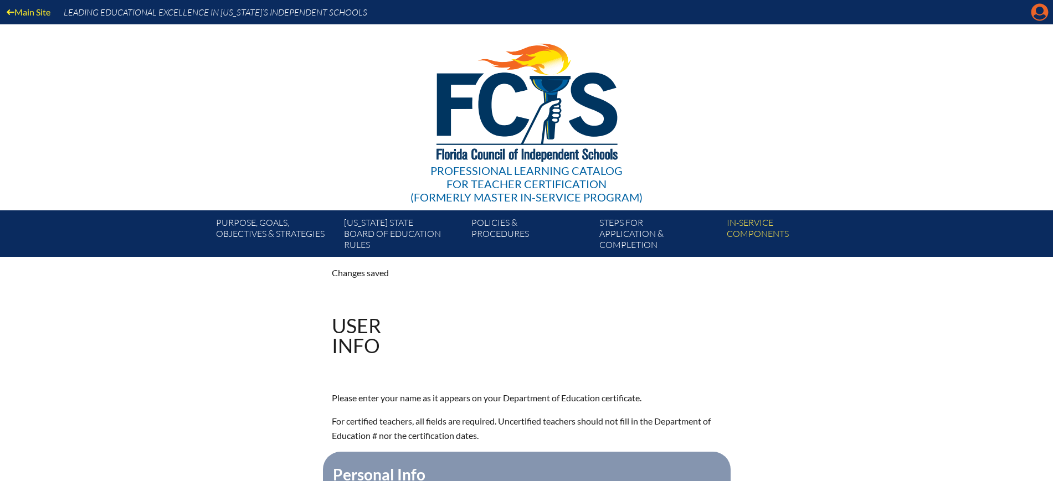
click at [1044, 14] on icon at bounding box center [1039, 12] width 17 height 17
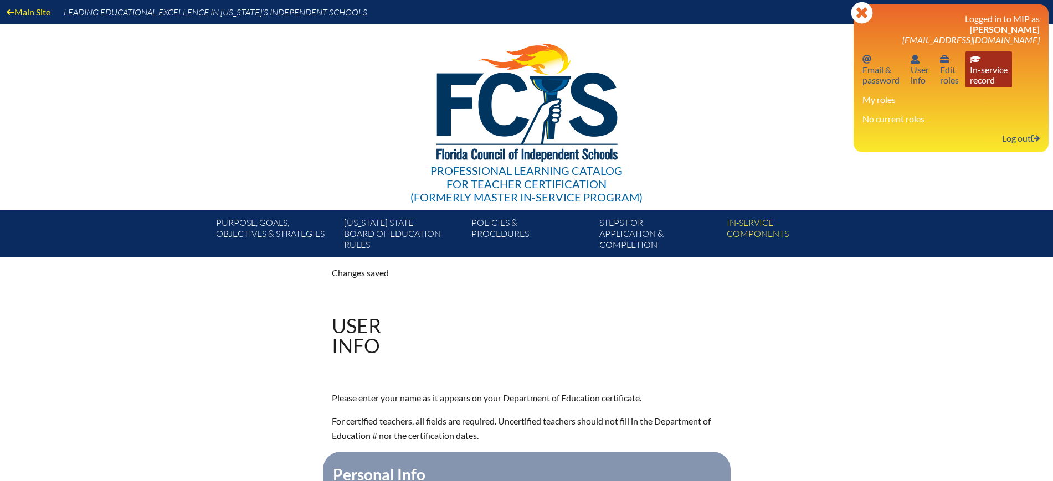
click at [986, 70] on link "In-service record In-service record" at bounding box center [988, 70] width 47 height 36
